Goal: Transaction & Acquisition: Purchase product/service

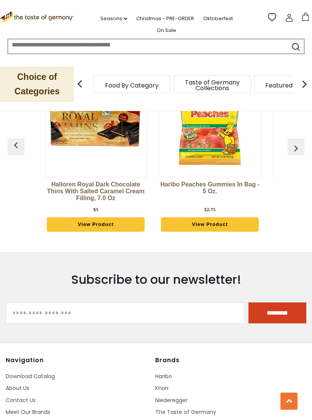
scroll to position [1309, 0]
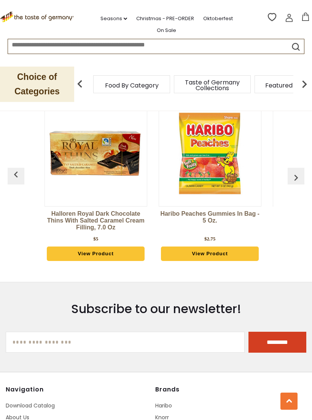
click at [298, 175] on img "button" at bounding box center [296, 177] width 12 height 12
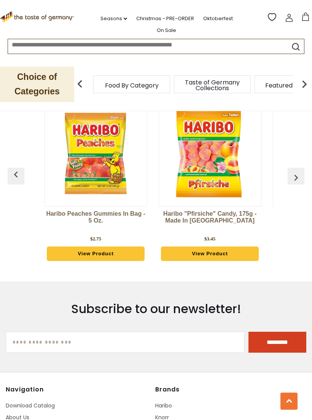
click at [299, 179] on img "button" at bounding box center [296, 177] width 12 height 12
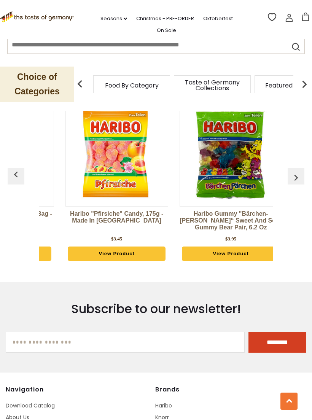
scroll to position [0, 228]
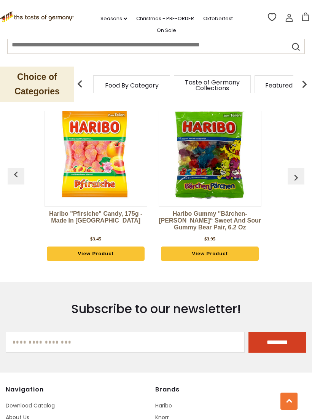
click at [297, 182] on img "button" at bounding box center [296, 177] width 12 height 12
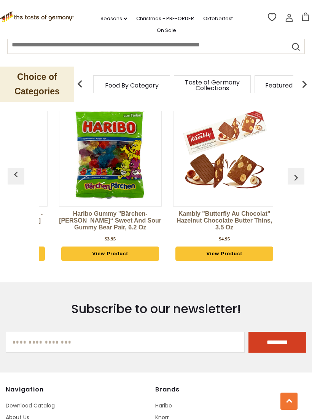
scroll to position [0, 342]
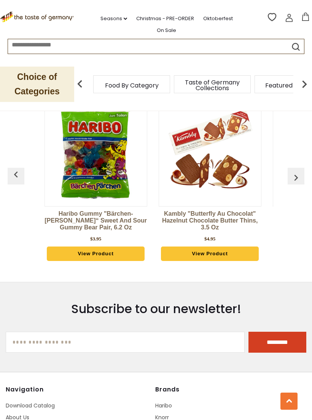
click at [300, 180] on img "button" at bounding box center [296, 177] width 12 height 12
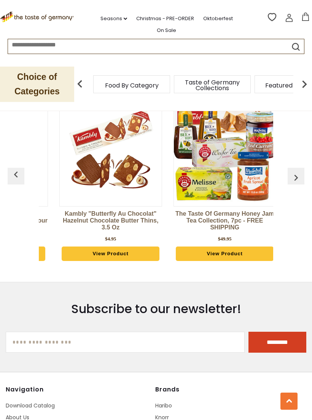
scroll to position [0, 456]
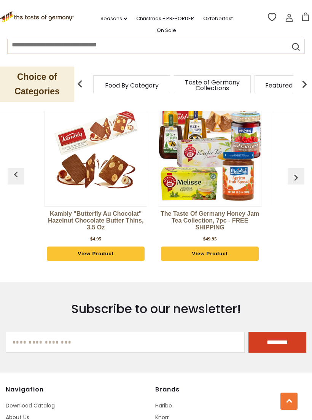
click at [300, 182] on img "button" at bounding box center [296, 177] width 12 height 12
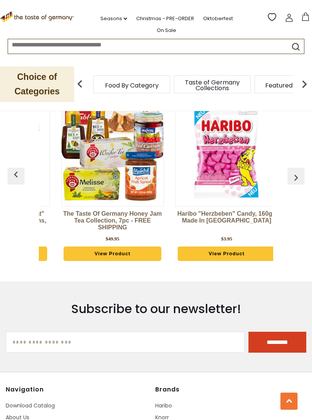
scroll to position [0, 570]
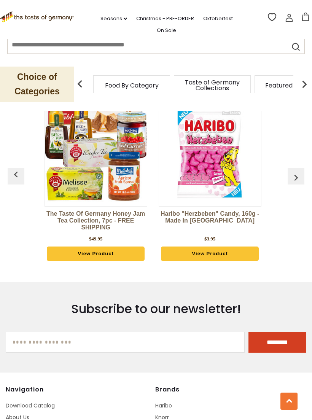
click at [301, 180] on img "button" at bounding box center [296, 177] width 12 height 12
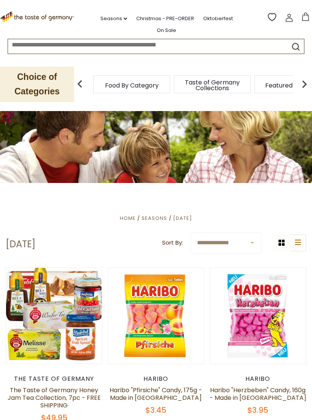
scroll to position [0, 0]
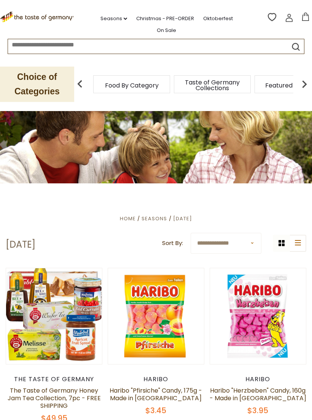
click at [176, 26] on link "On Sale" at bounding box center [166, 30] width 19 height 8
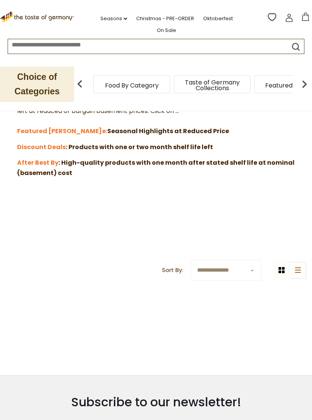
scroll to position [194, 0]
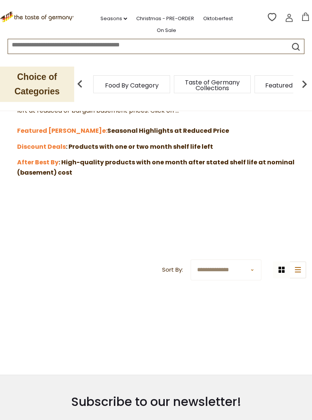
click at [36, 160] on strong "After Best By" at bounding box center [37, 162] width 41 height 9
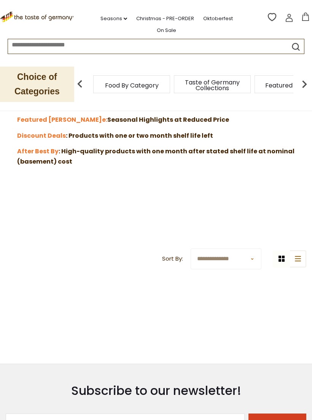
click at [165, 134] on strong ": Products with one or two month shelf life left" at bounding box center [139, 135] width 147 height 9
click at [151, 116] on strong "e: Seasonal Highlights at Reduced Price" at bounding box center [165, 119] width 127 height 9
click at [43, 118] on strong "Featured Sal" at bounding box center [59, 119] width 85 height 9
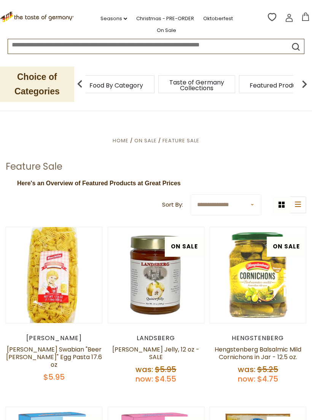
click at [109, 83] on div "Food By Category" at bounding box center [116, 84] width 77 height 18
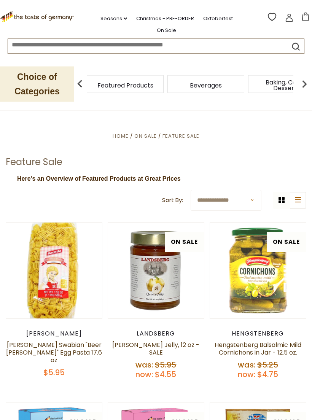
scroll to position [5, 0]
click at [155, 75] on div "Breads" at bounding box center [117, 84] width 77 height 18
click at [75, 76] on img at bounding box center [79, 83] width 15 height 15
click at [78, 81] on img at bounding box center [79, 83] width 15 height 15
click at [155, 85] on div "Breads" at bounding box center [116, 84] width 77 height 18
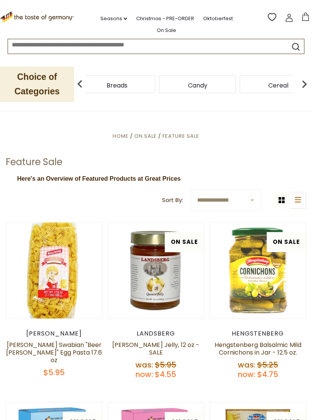
click at [49, 13] on icon ".st0{fill:#EDD300;} .st1{fill:#D33E21;}" at bounding box center [37, 16] width 75 height 11
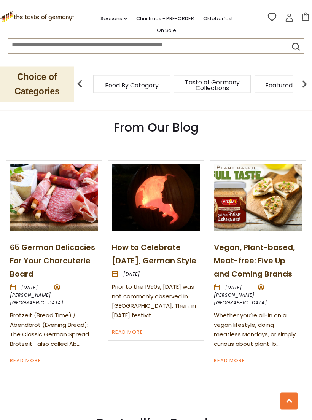
scroll to position [783, 0]
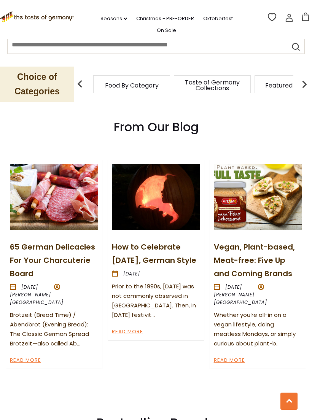
click at [166, 244] on link "How to Celebrate [DATE], German Style" at bounding box center [154, 253] width 84 height 24
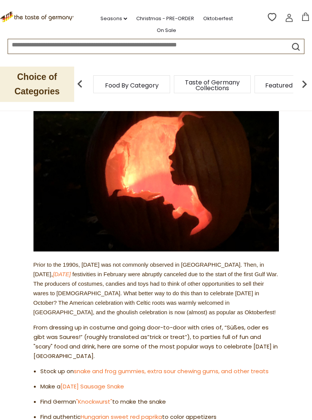
scroll to position [112, 0]
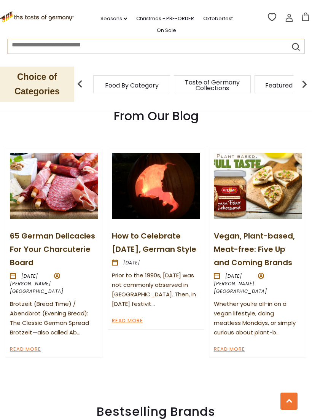
click at [281, 236] on link "Vegan, Plant-based, Meat-free: Five Up and Coming Brands" at bounding box center [254, 248] width 81 height 37
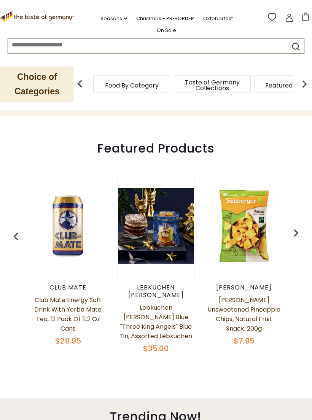
scroll to position [219, 0]
click at [39, 17] on icon ".st0{fill:#EDD300;} .st1{fill:#D33E21;}" at bounding box center [37, 16] width 75 height 11
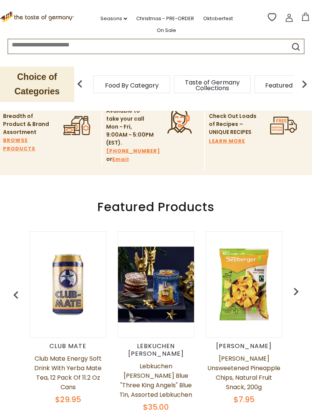
scroll to position [161, 0]
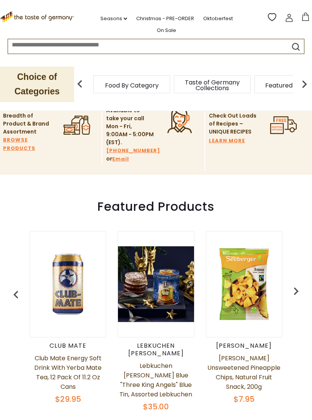
click at [172, 82] on div "Taste of Germany Collections" at bounding box center [212, 84] width 81 height 18
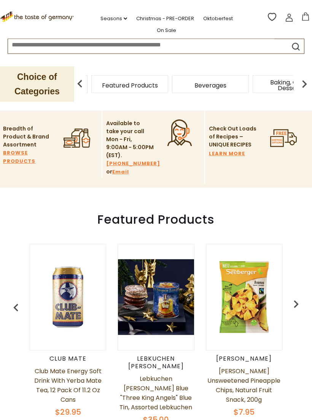
scroll to position [146, 0]
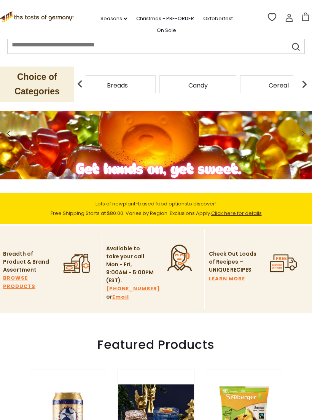
scroll to position [0, 0]
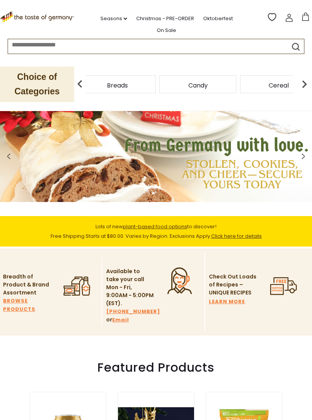
click at [309, 155] on span at bounding box center [303, 158] width 18 height 24
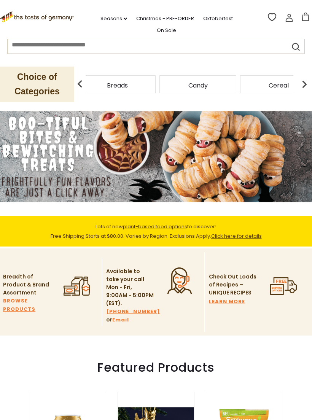
click at [303, 154] on icon at bounding box center [303, 156] width 6 height 9
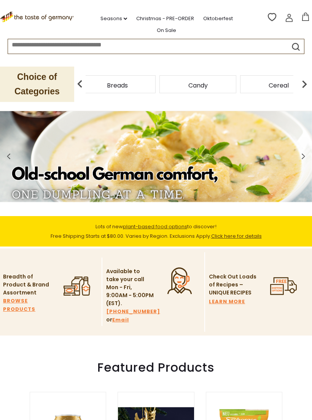
click at [301, 156] on icon at bounding box center [303, 156] width 6 height 9
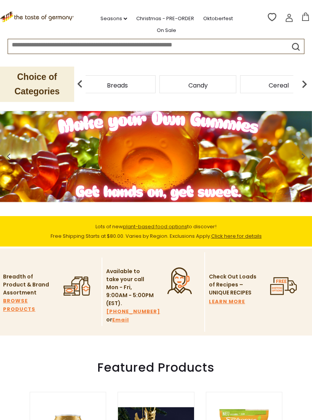
click at [303, 164] on span at bounding box center [303, 158] width 18 height 24
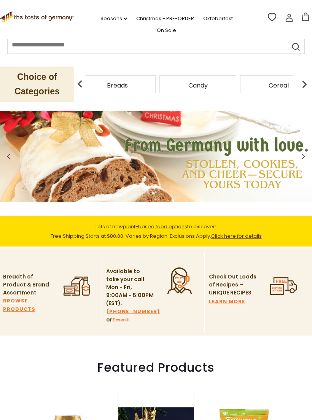
click at [201, 170] on img at bounding box center [156, 156] width 312 height 91
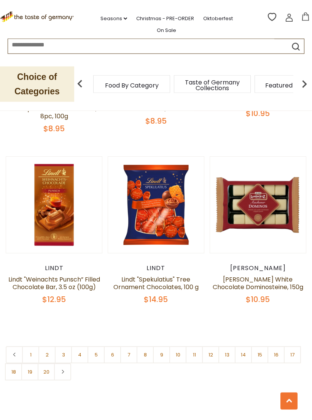
scroll to position [2119, 0]
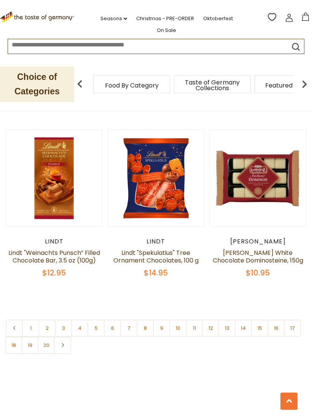
click at [68, 336] on link at bounding box center [62, 344] width 17 height 17
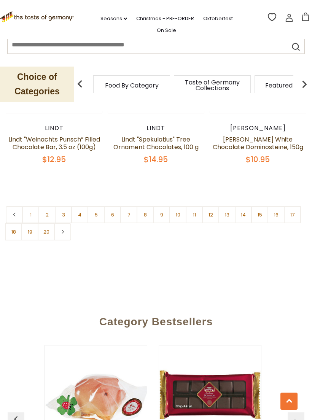
scroll to position [2232, 0]
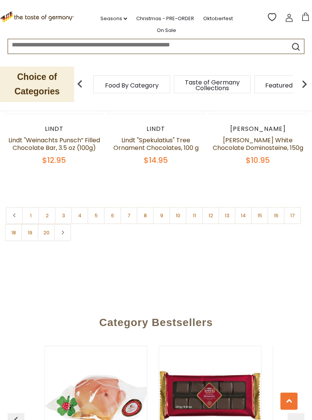
click at [30, 207] on link "1" at bounding box center [30, 215] width 17 height 17
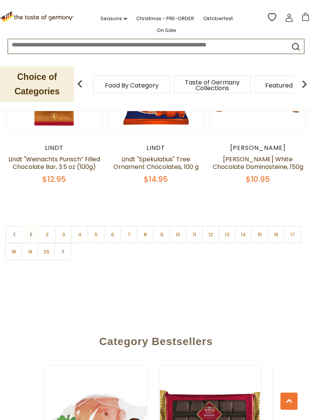
scroll to position [2214, 0]
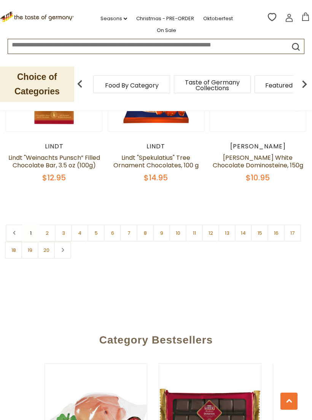
click at [46, 224] on link "2" at bounding box center [46, 232] width 17 height 17
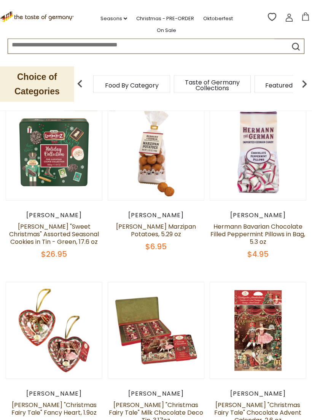
scroll to position [164, 0]
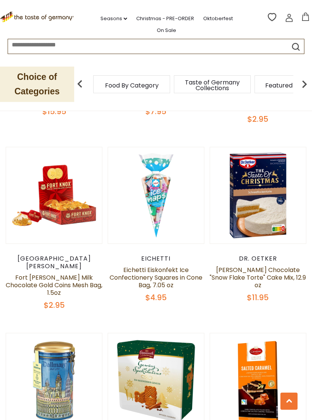
scroll to position [655, 0]
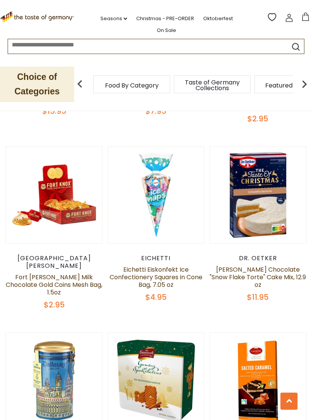
click at [268, 79] on button "Quick View" at bounding box center [257, 70] width 51 height 17
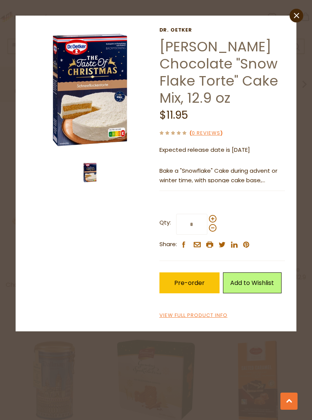
click at [213, 314] on link "View Full Product Info" at bounding box center [193, 315] width 68 height 8
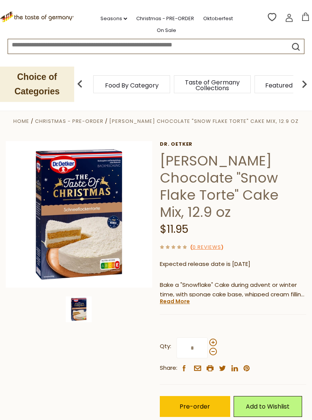
scroll to position [5, 0]
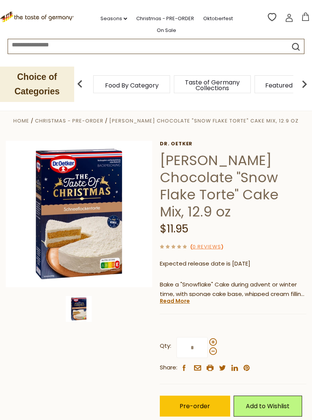
click at [182, 297] on link "Read More" at bounding box center [175, 301] width 30 height 8
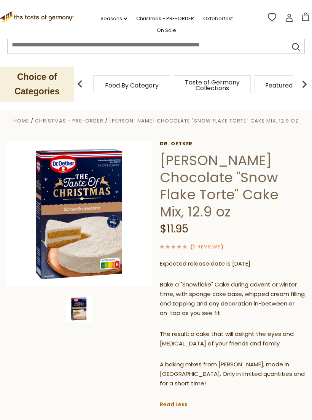
click at [108, 257] on img at bounding box center [79, 214] width 146 height 146
